Goal: Information Seeking & Learning: Compare options

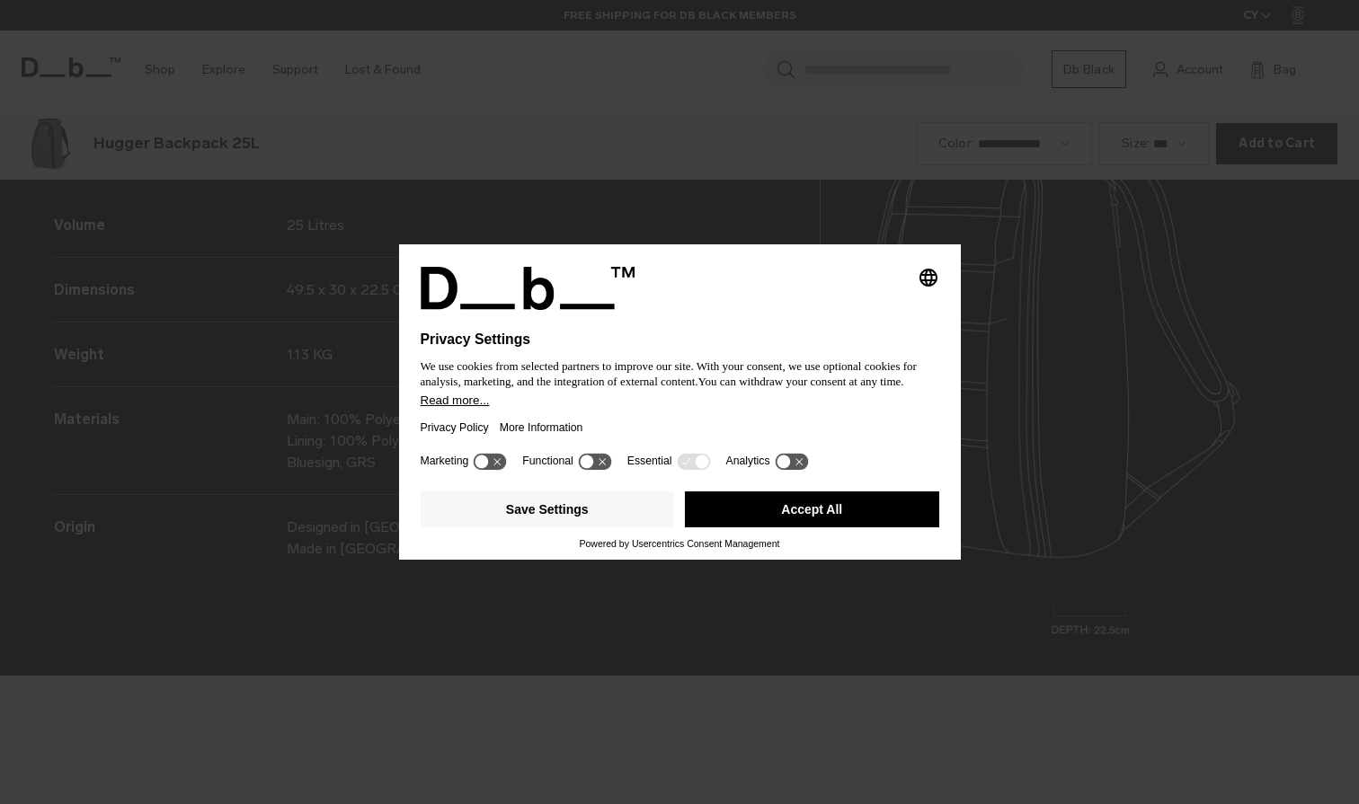
scroll to position [2413, 0]
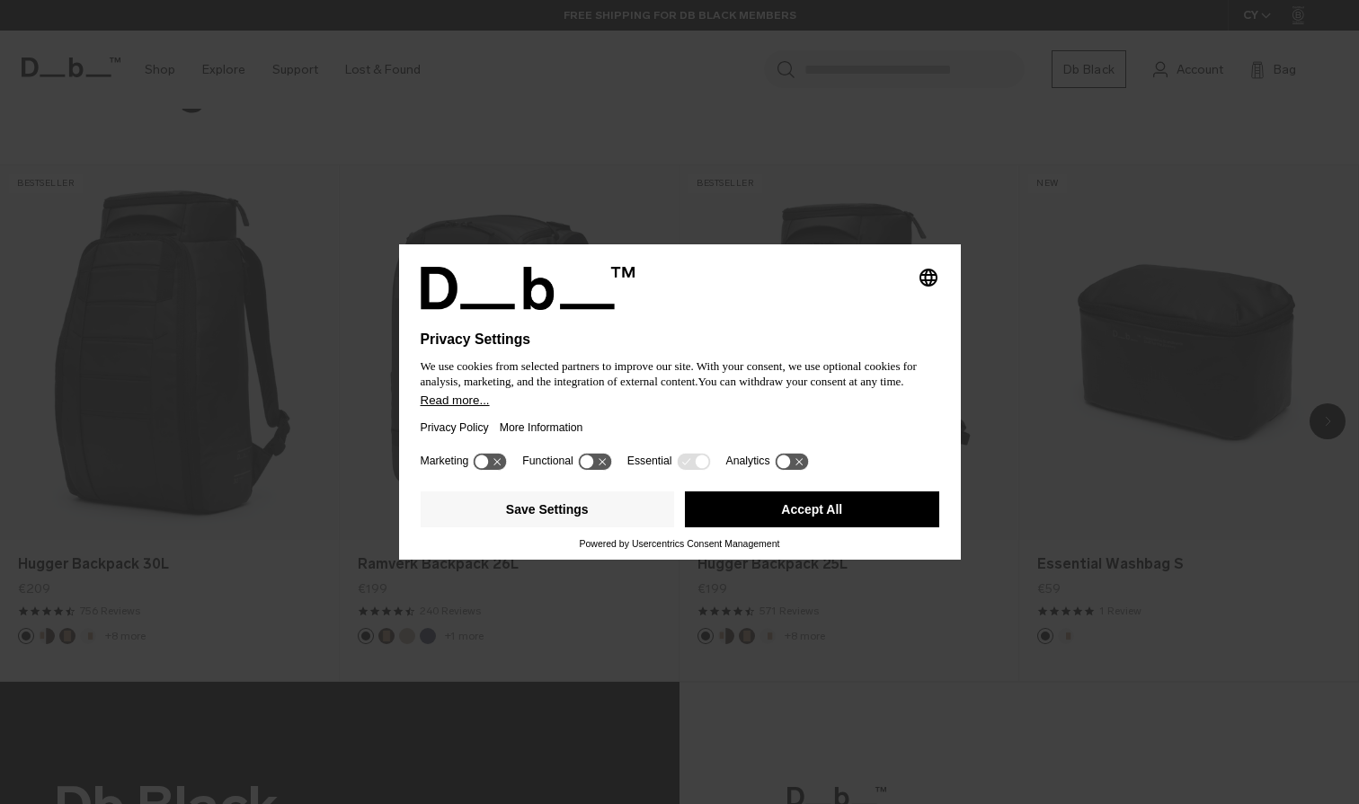
scroll to position [1483, 0]
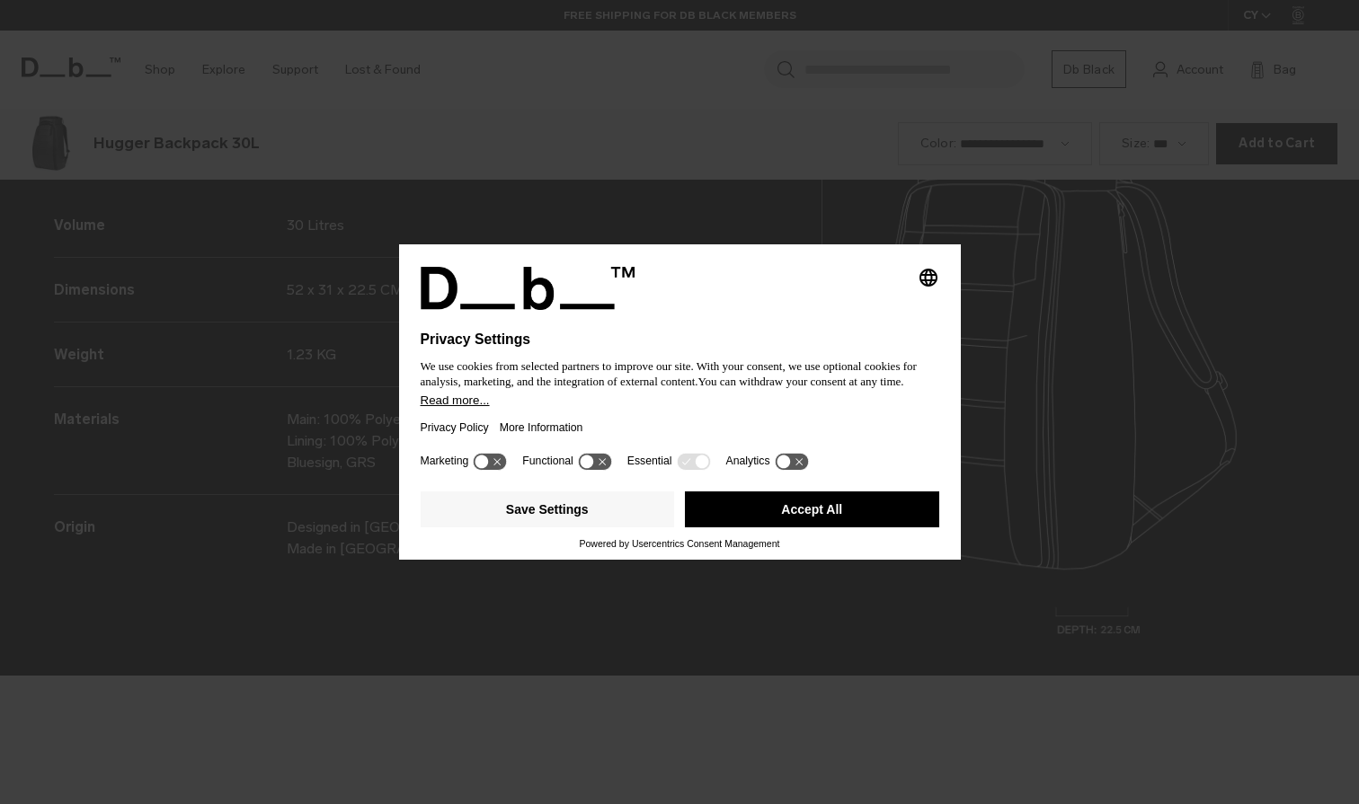
scroll to position [2413, 0]
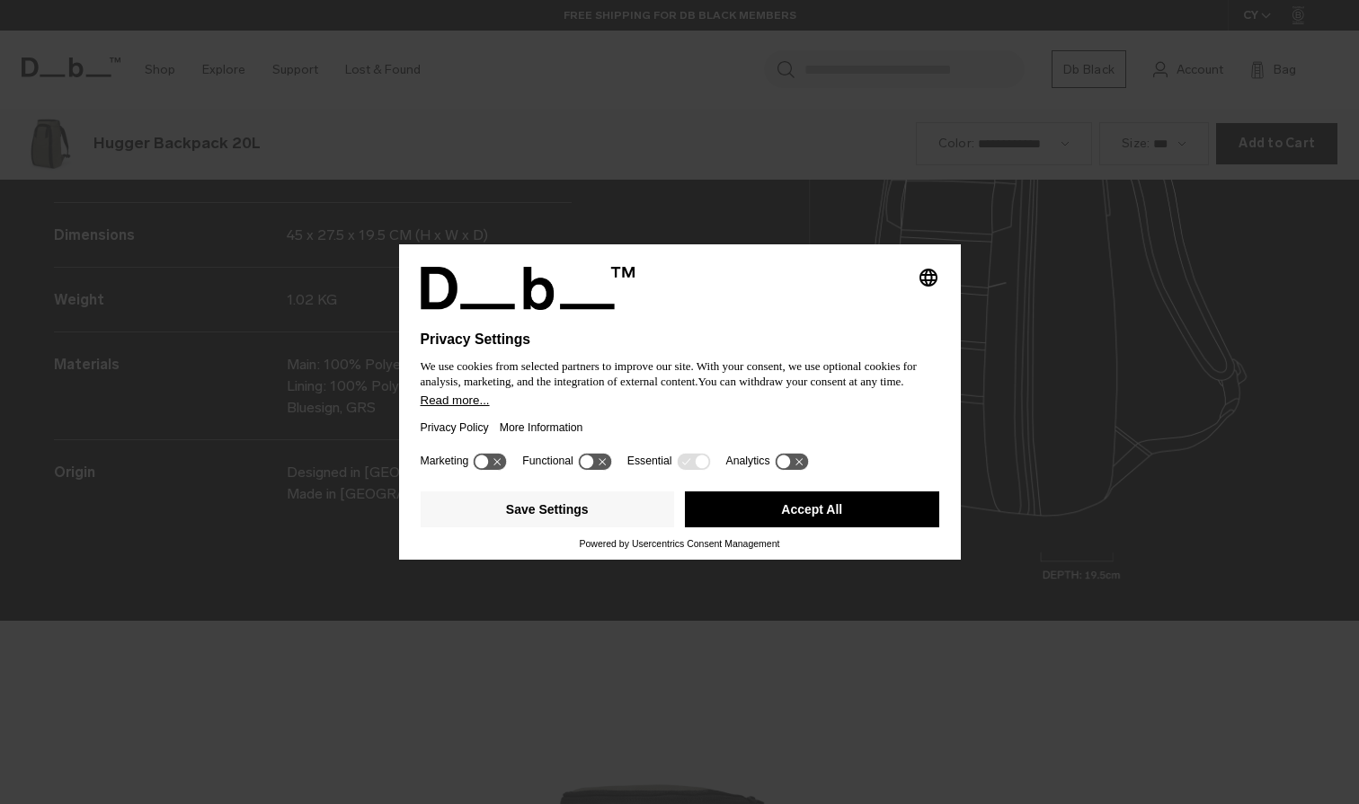
scroll to position [2413, 0]
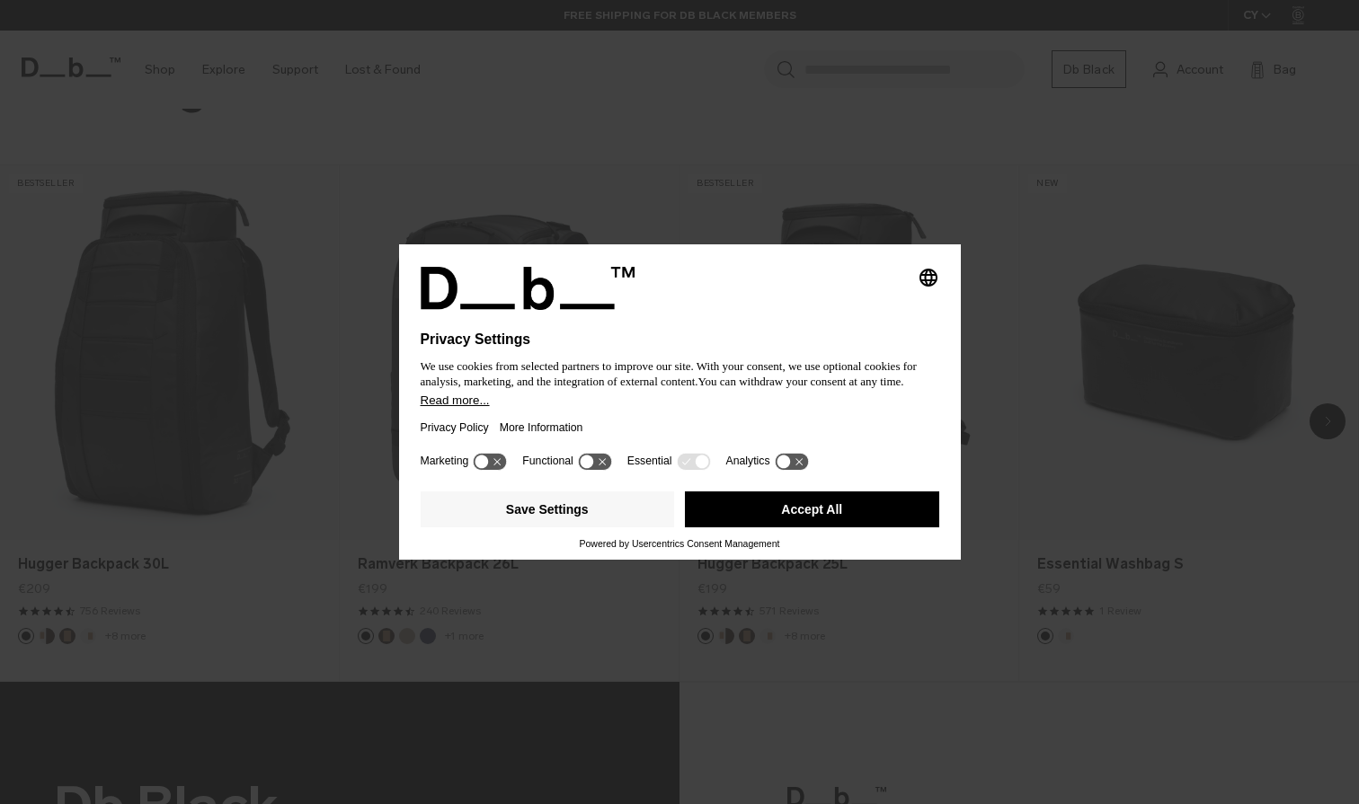
scroll to position [1483, 0]
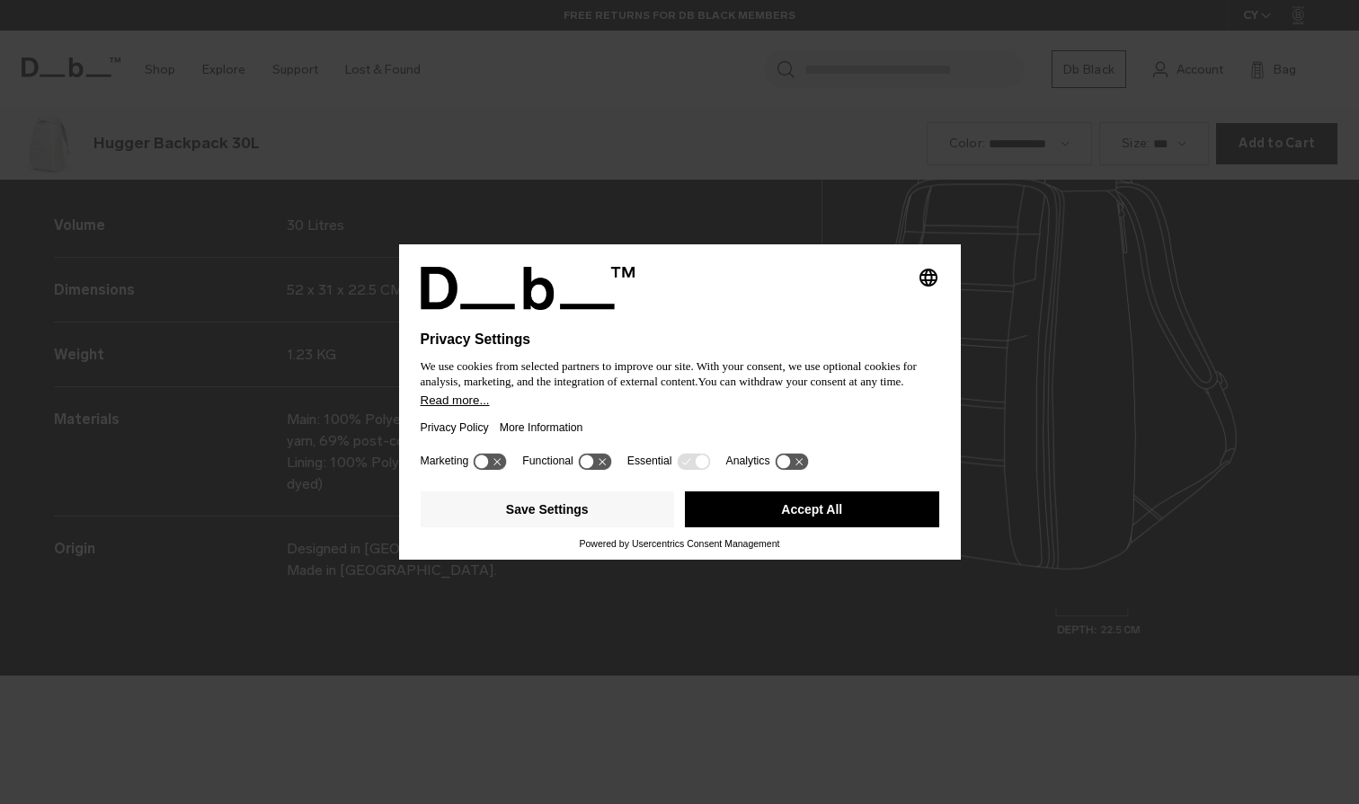
scroll to position [2413, 0]
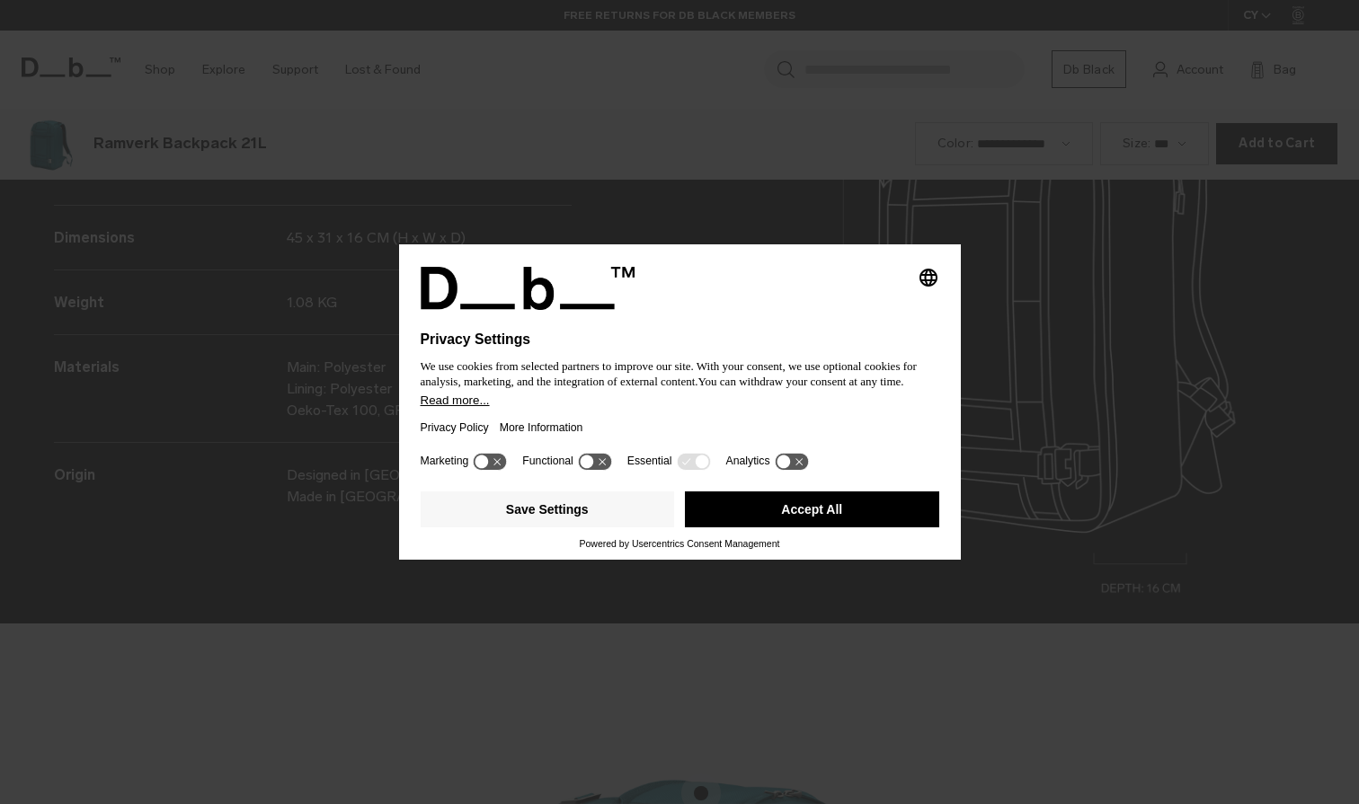
scroll to position [2413, 0]
